Goal: Complete application form

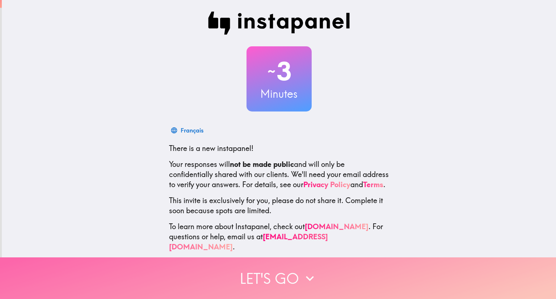
click at [303, 275] on icon "button" at bounding box center [310, 278] width 16 height 16
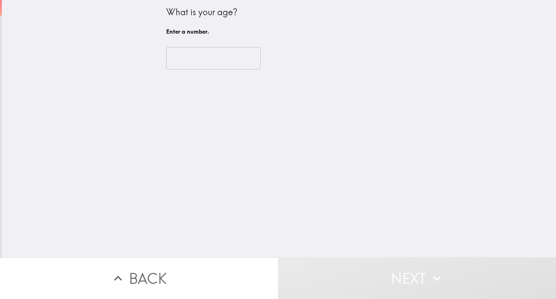
click at [212, 60] on input "number" at bounding box center [213, 58] width 94 height 22
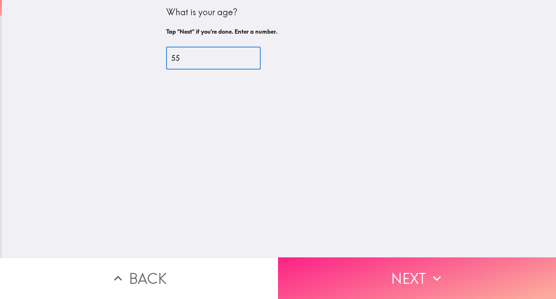
type input "55"
click at [425, 261] on button "Next" at bounding box center [417, 278] width 278 height 42
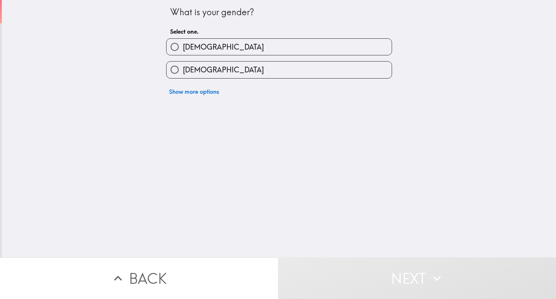
click at [225, 79] on div "Show more options" at bounding box center [276, 89] width 232 height 20
click at [223, 72] on label "[DEMOGRAPHIC_DATA]" at bounding box center [279, 70] width 225 height 16
click at [183, 72] on input "[DEMOGRAPHIC_DATA]" at bounding box center [175, 70] width 16 height 16
radio input "true"
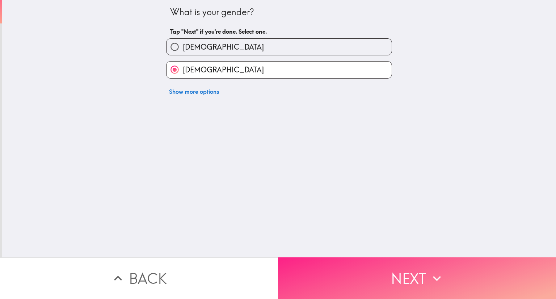
click at [365, 273] on button "Next" at bounding box center [417, 278] width 278 height 42
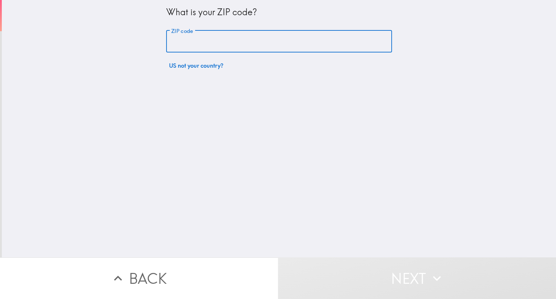
click at [186, 47] on input "ZIP code" at bounding box center [279, 41] width 226 height 22
type input "27896"
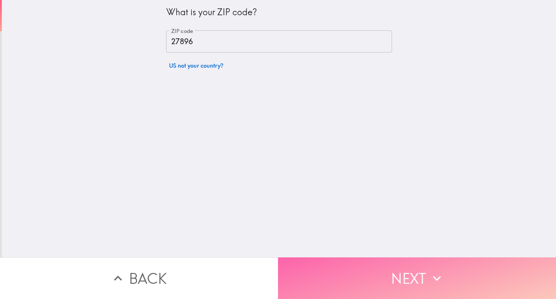
click at [398, 258] on button "Next" at bounding box center [417, 278] width 278 height 42
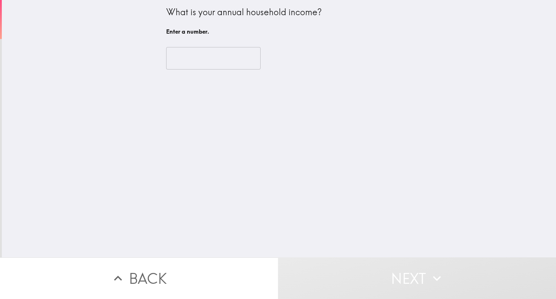
click at [191, 61] on input "number" at bounding box center [213, 58] width 94 height 22
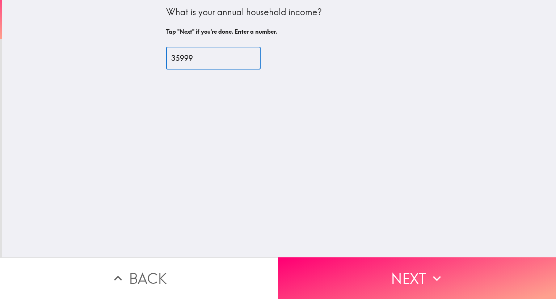
click at [243, 58] on input "35999" at bounding box center [213, 58] width 94 height 22
type input "36000"
click at [243, 57] on input "36000" at bounding box center [213, 58] width 94 height 22
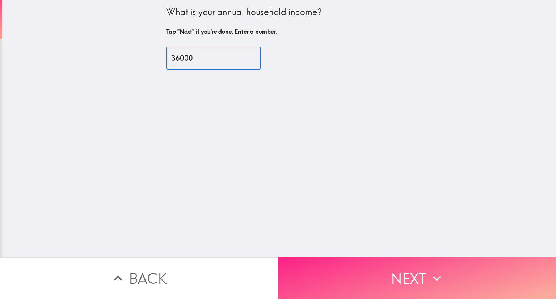
click at [332, 276] on button "Next" at bounding box center [417, 278] width 278 height 42
